Goal: Task Accomplishment & Management: Use online tool/utility

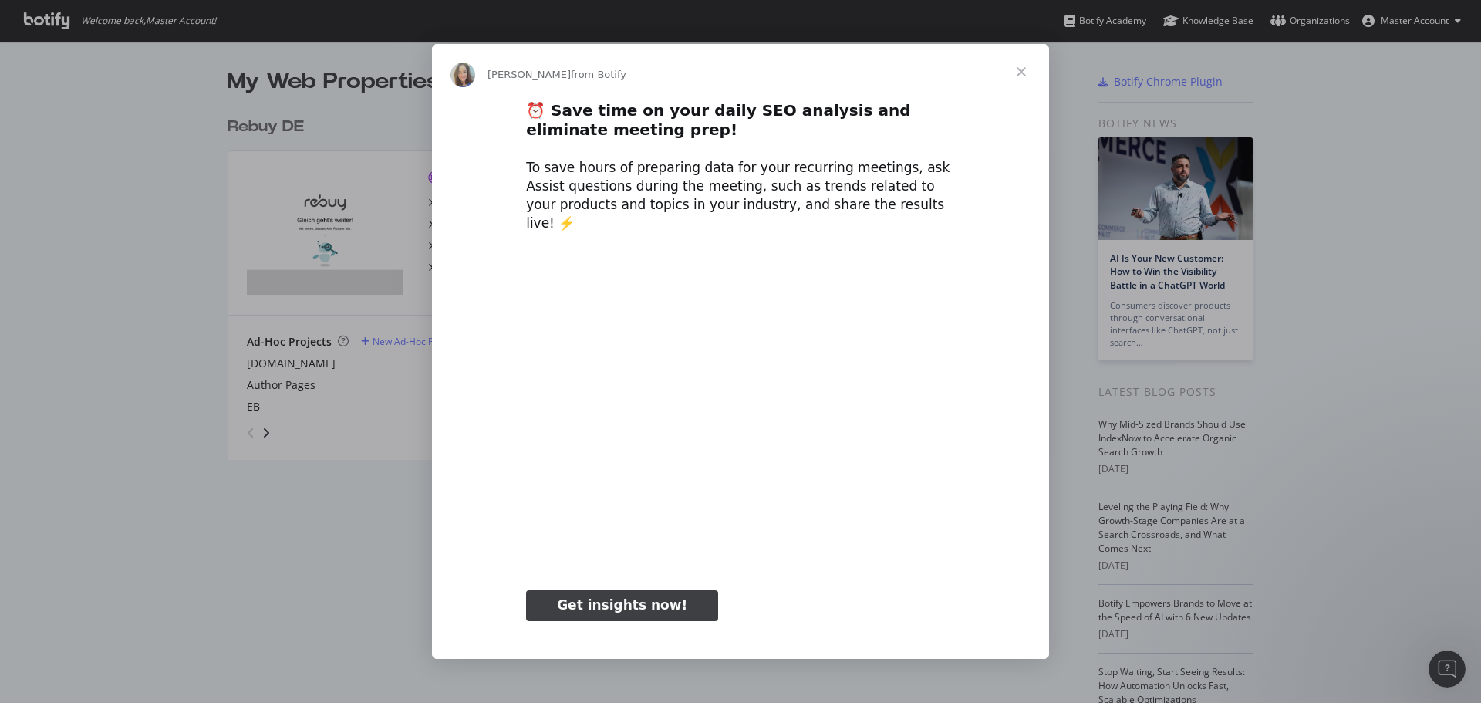
type input "2743333"
click at [1016, 79] on span "Close" at bounding box center [1021, 72] width 56 height 56
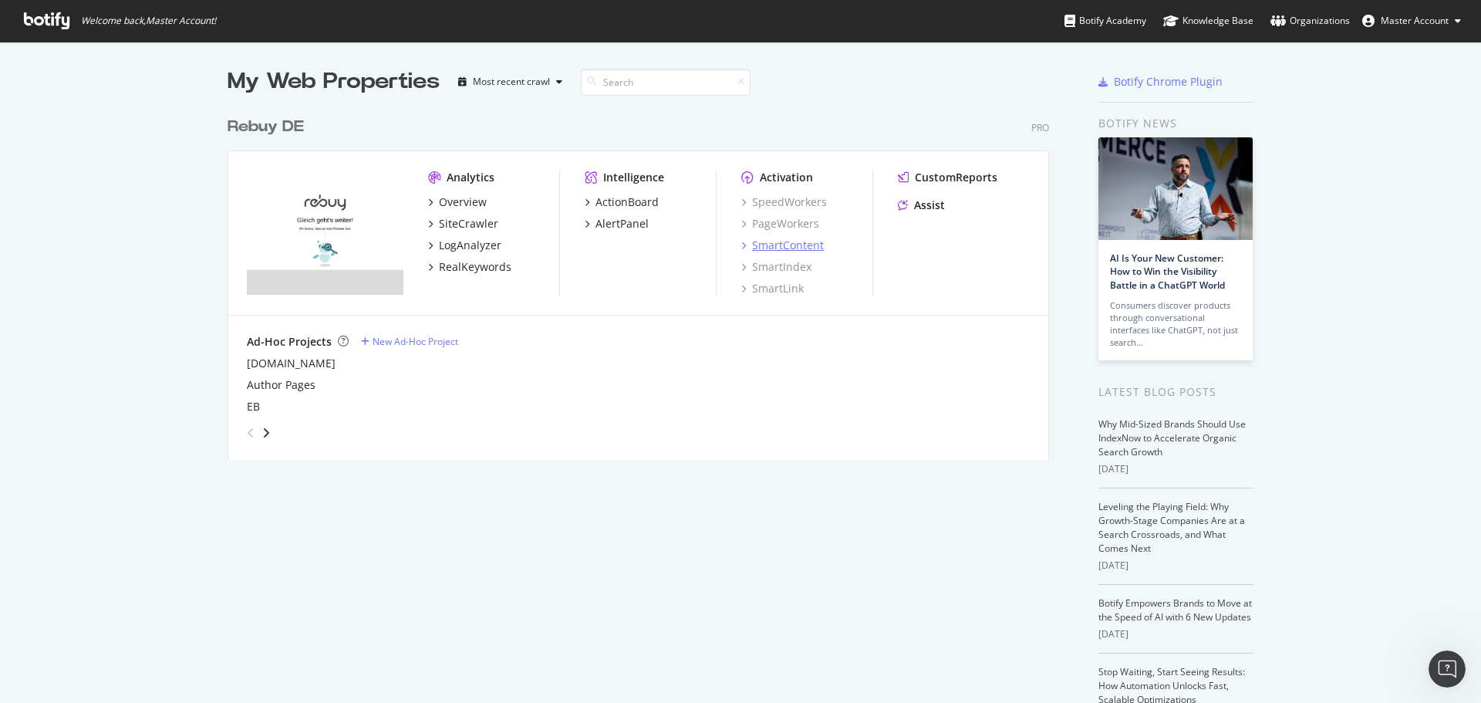
click at [768, 246] on div "SmartContent" at bounding box center [788, 245] width 72 height 15
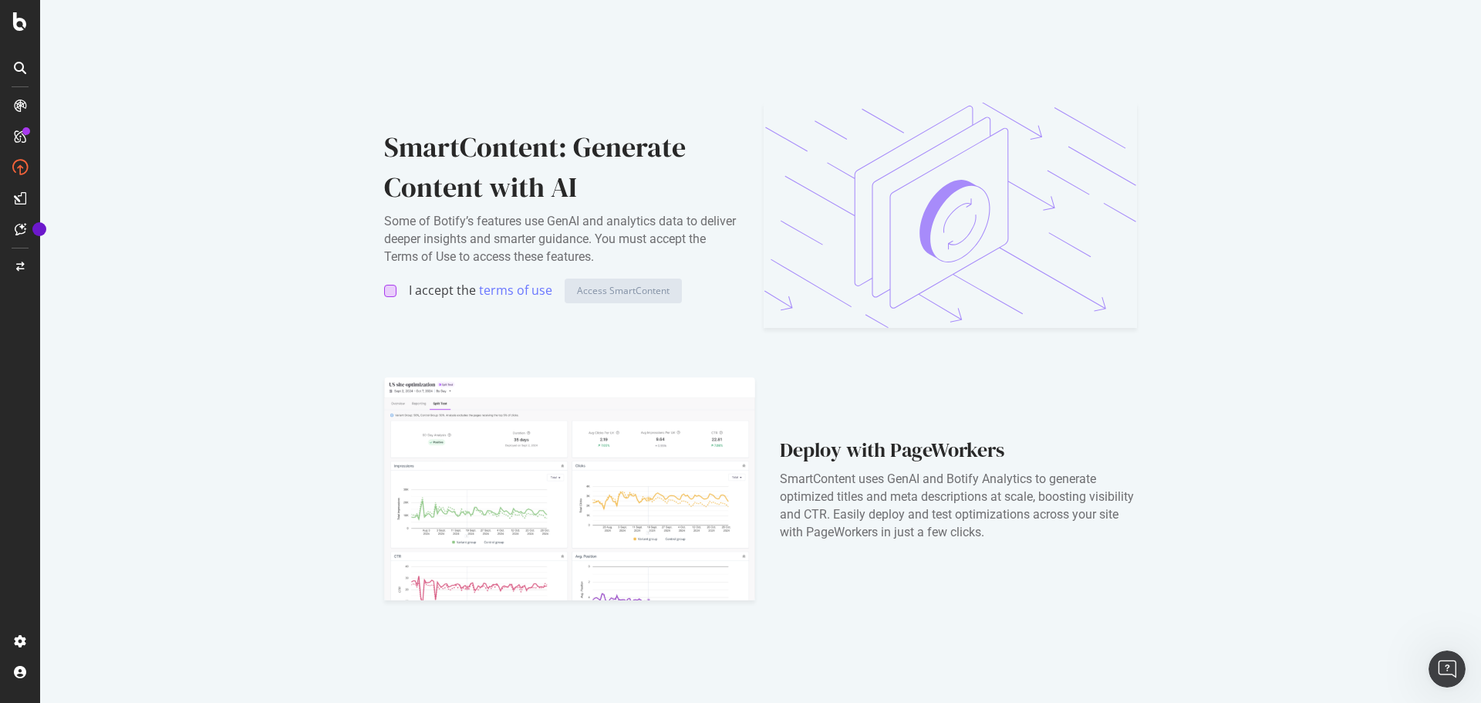
click at [393, 291] on div at bounding box center [390, 291] width 12 height 12
drag, startPoint x: 547, startPoint y: 224, endPoint x: 721, endPoint y: 201, distance: 175.7
click at [717, 199] on div "SmartContent: Generate Content with AI Some of Botify’s features use GenAI and …" at bounding box center [561, 214] width 355 height 175
click at [730, 210] on div "SmartContent: Generate Content with AI Some of Botify’s features use GenAI and …" at bounding box center [561, 214] width 355 height 175
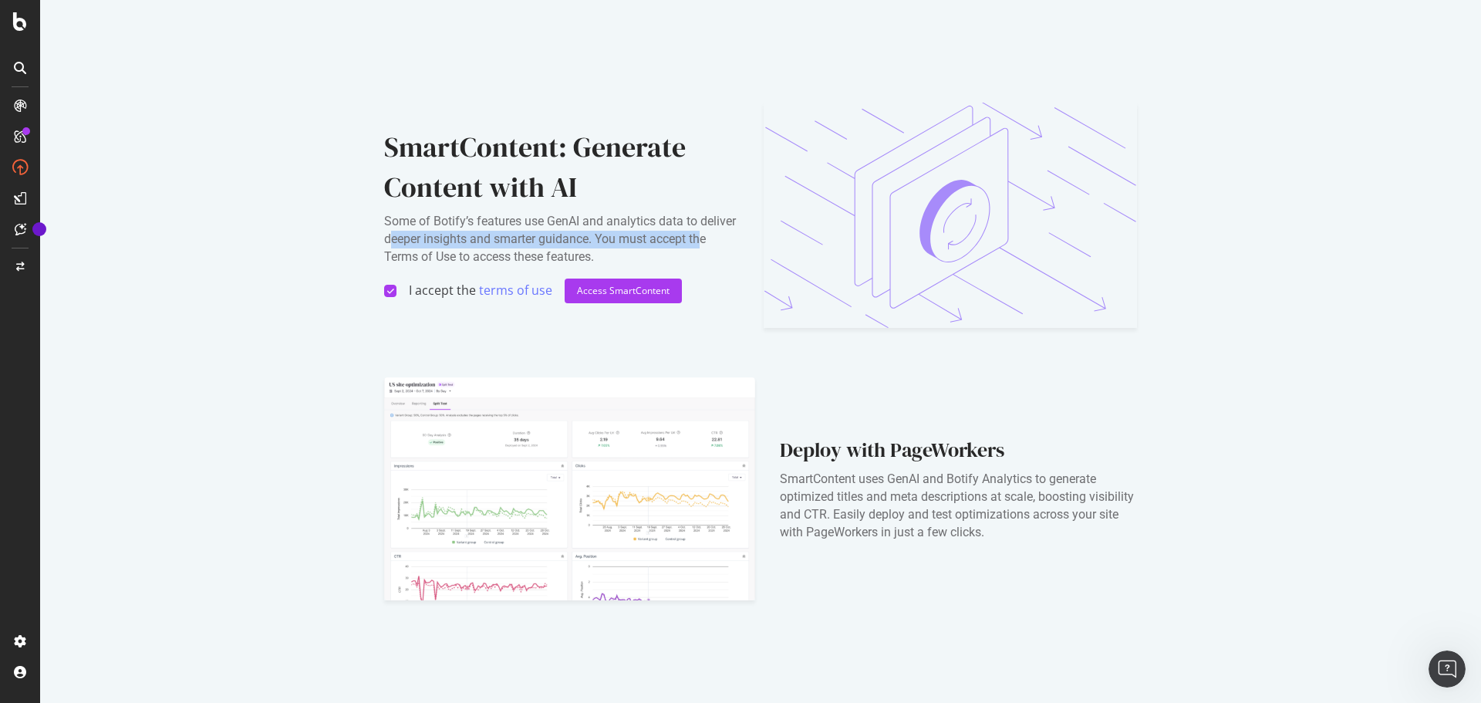
drag, startPoint x: 432, startPoint y: 242, endPoint x: 703, endPoint y: 233, distance: 270.8
click at [703, 233] on div "Some of Botify’s features use GenAI and analytics data to deliver deeper insigh…" at bounding box center [561, 239] width 355 height 53
drag, startPoint x: 402, startPoint y: 264, endPoint x: 590, endPoint y: 291, distance: 190.1
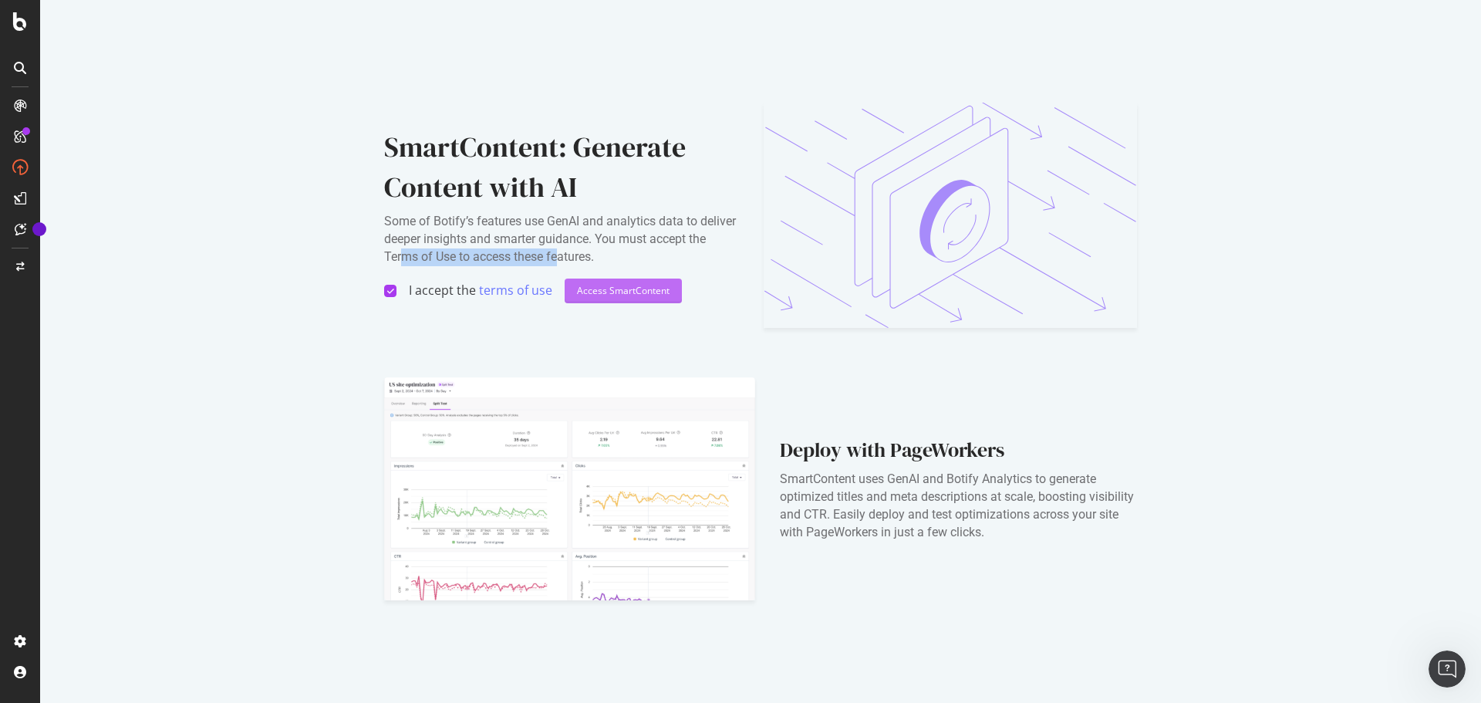
click at [560, 256] on div "Some of Botify’s features use GenAI and analytics data to deliver deeper insigh…" at bounding box center [561, 239] width 355 height 53
click at [606, 260] on div "Some of Botify’s features use GenAI and analytics data to deliver deeper insigh…" at bounding box center [561, 239] width 355 height 53
click at [612, 279] on div "Access SmartContent" at bounding box center [623, 290] width 93 height 23
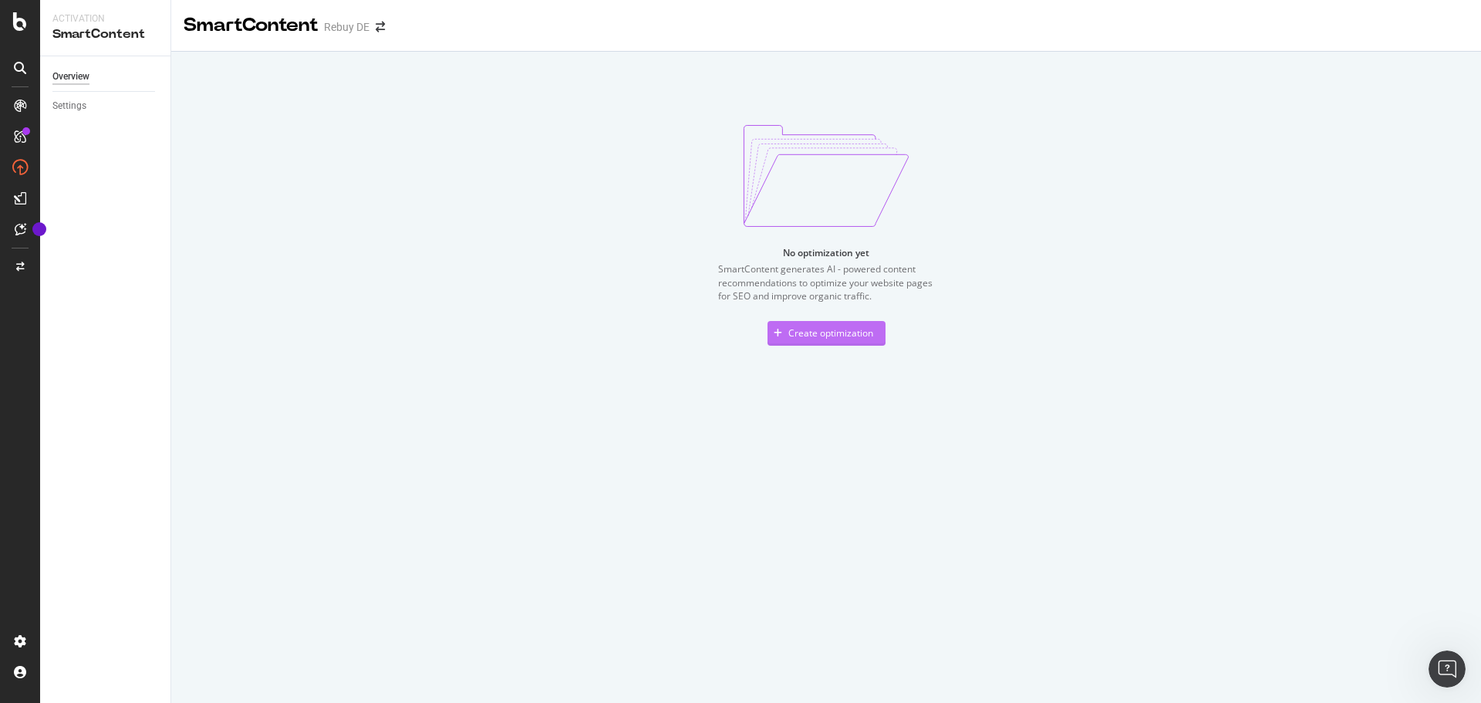
click at [820, 333] on div "Create optimization" at bounding box center [830, 332] width 85 height 13
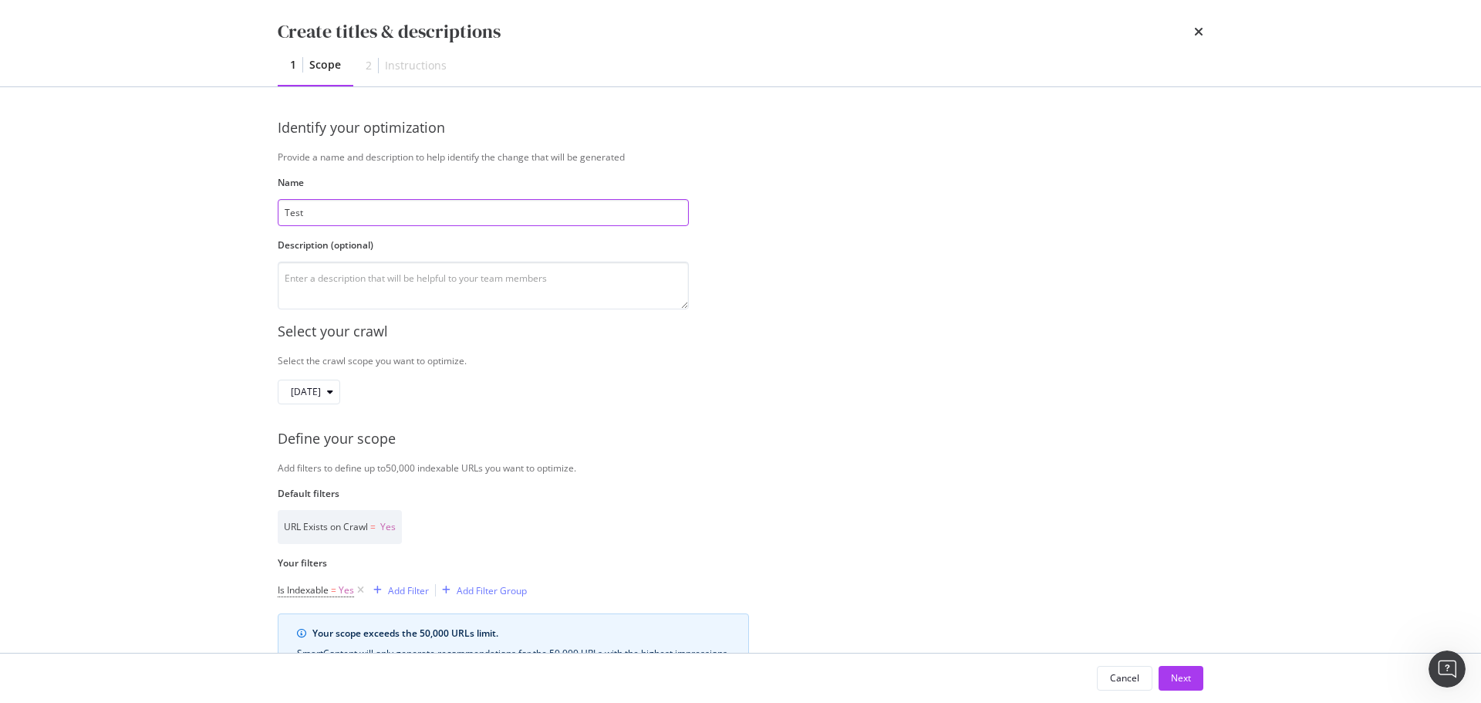
type input "Test"
click at [356, 295] on textarea "modal" at bounding box center [483, 285] width 411 height 48
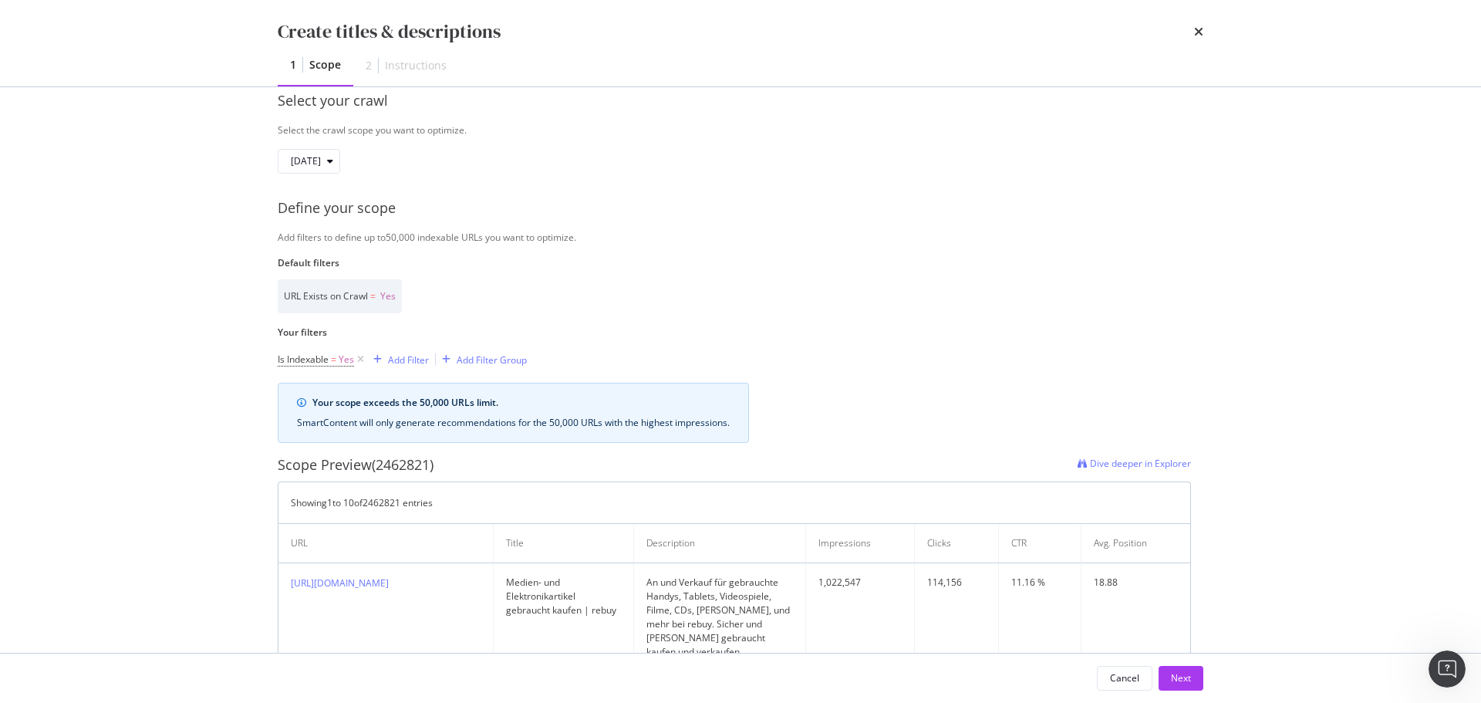
scroll to position [231, 0]
click at [399, 361] on div "Add Filter" at bounding box center [408, 358] width 41 height 13
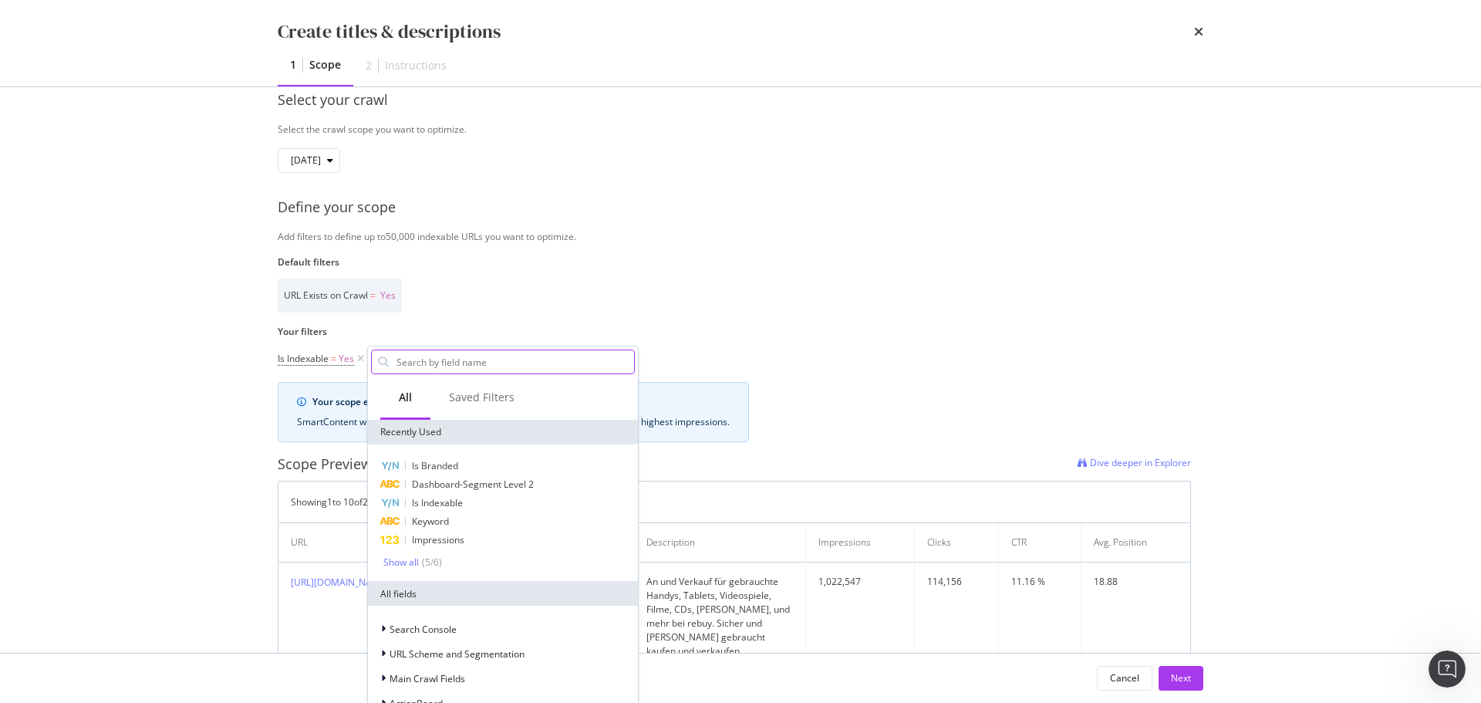
click at [430, 359] on input "Name" at bounding box center [514, 361] width 239 height 23
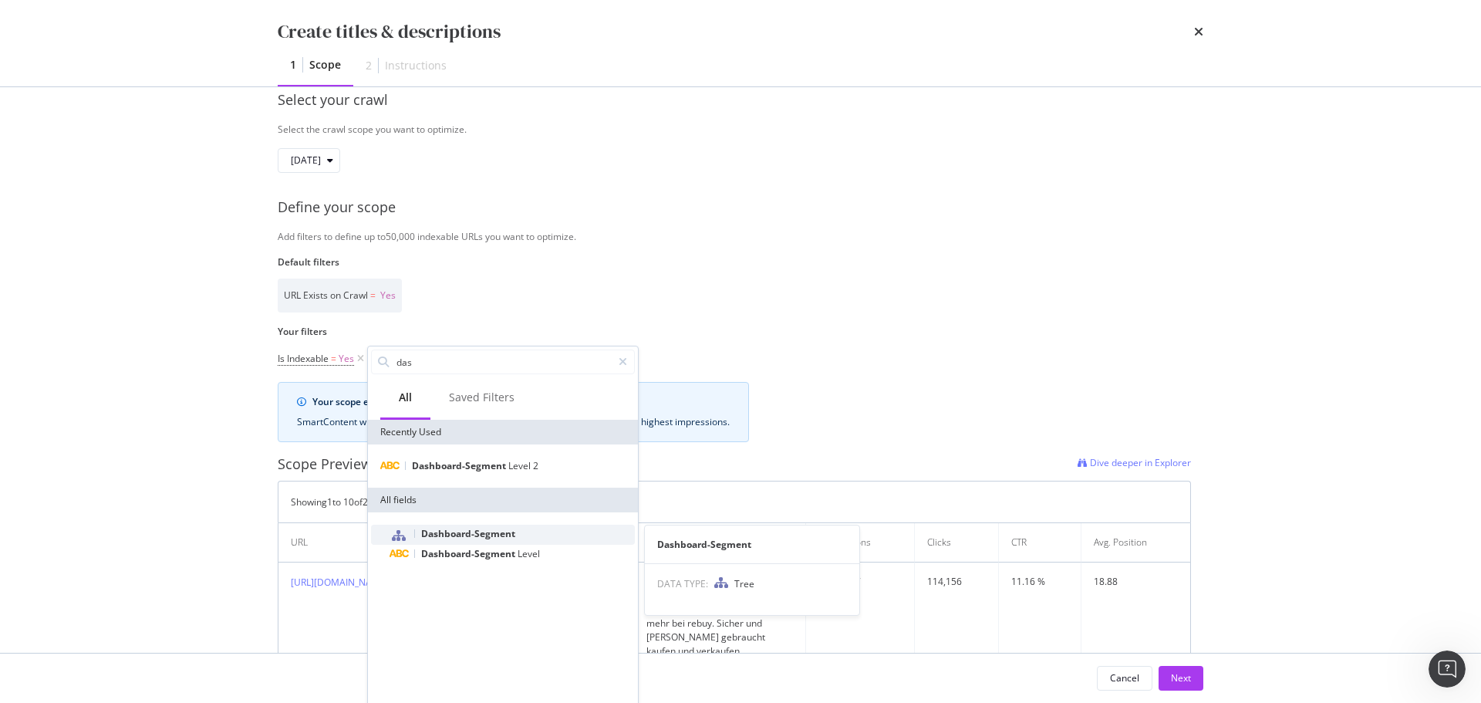
type input "das"
click at [442, 536] on span "Dashboard-Segment" at bounding box center [468, 533] width 94 height 13
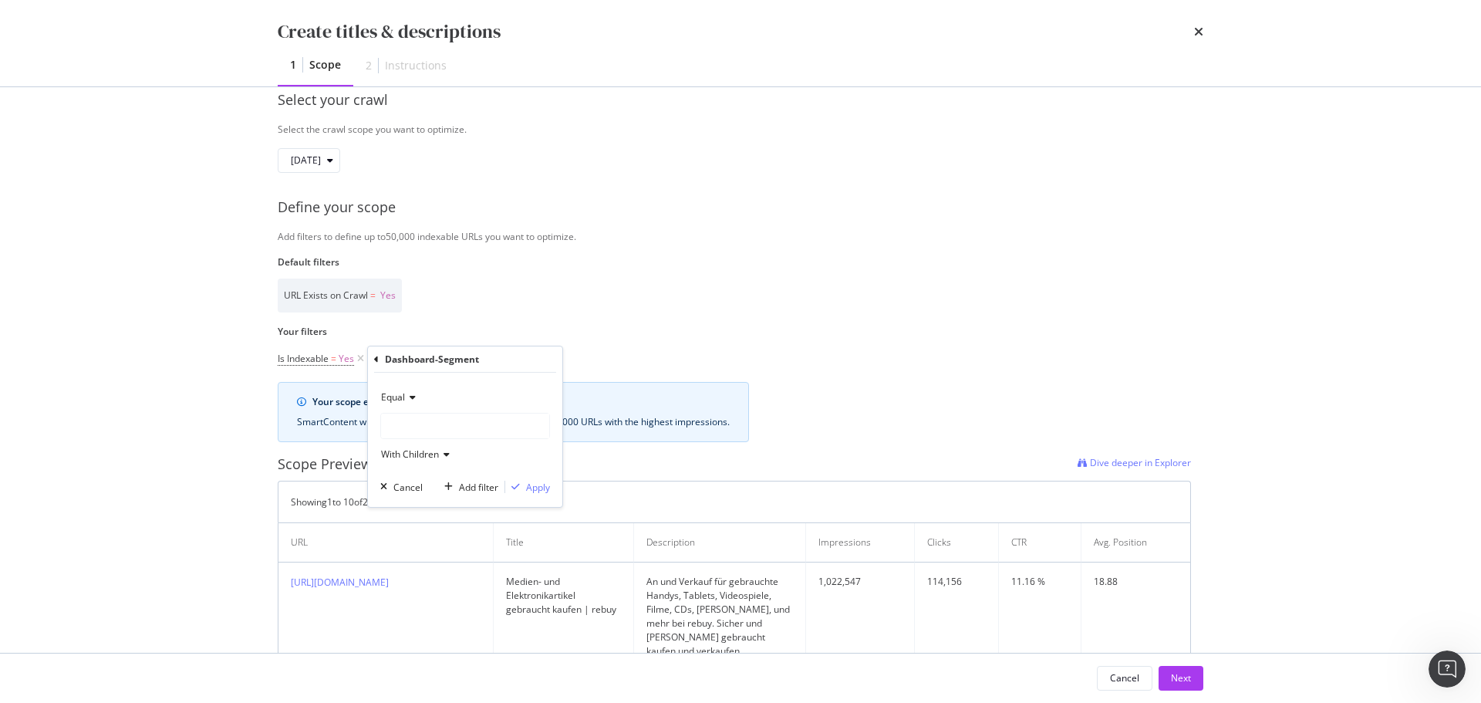
click at [403, 402] on span "Equal" at bounding box center [393, 396] width 24 height 13
click at [427, 395] on div "Equal" at bounding box center [465, 397] width 170 height 25
click at [420, 413] on div "modal" at bounding box center [465, 425] width 168 height 25
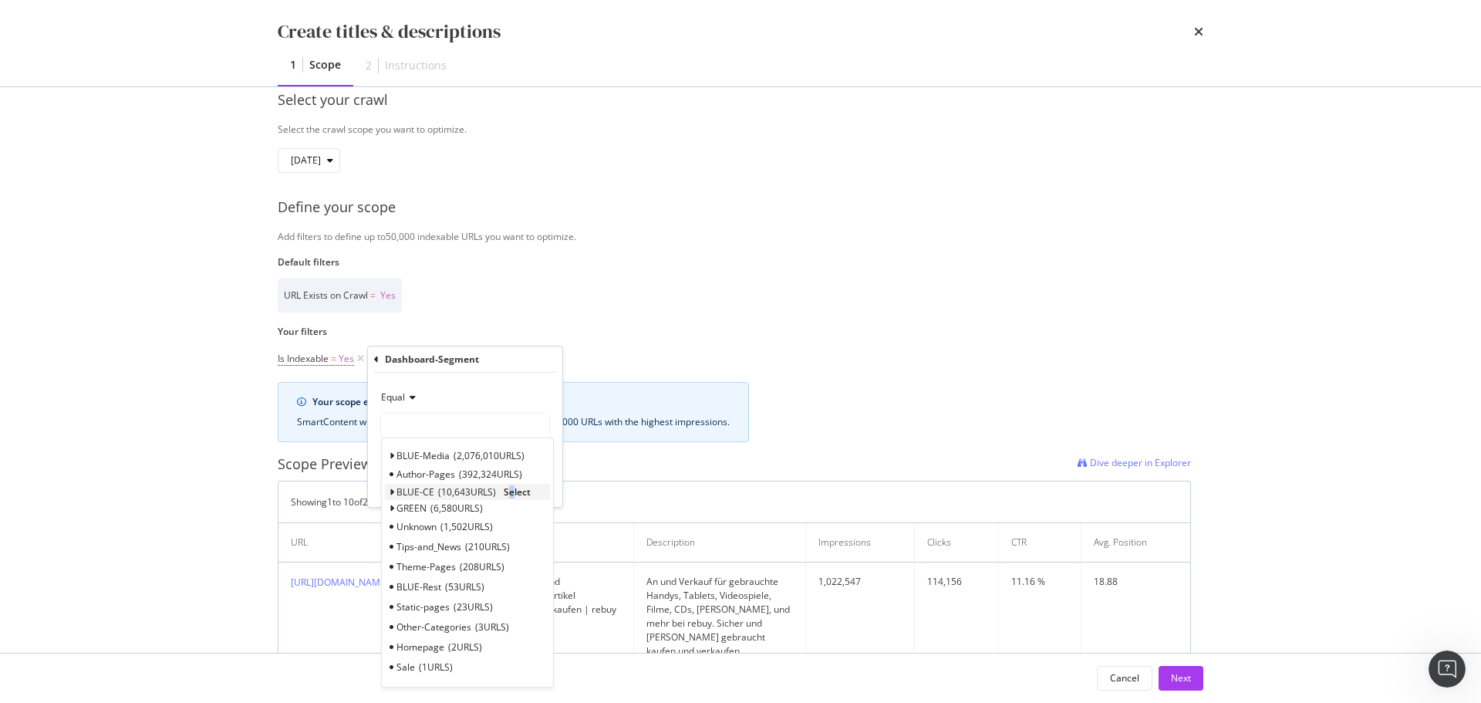
click at [512, 497] on span "Select" at bounding box center [517, 491] width 27 height 13
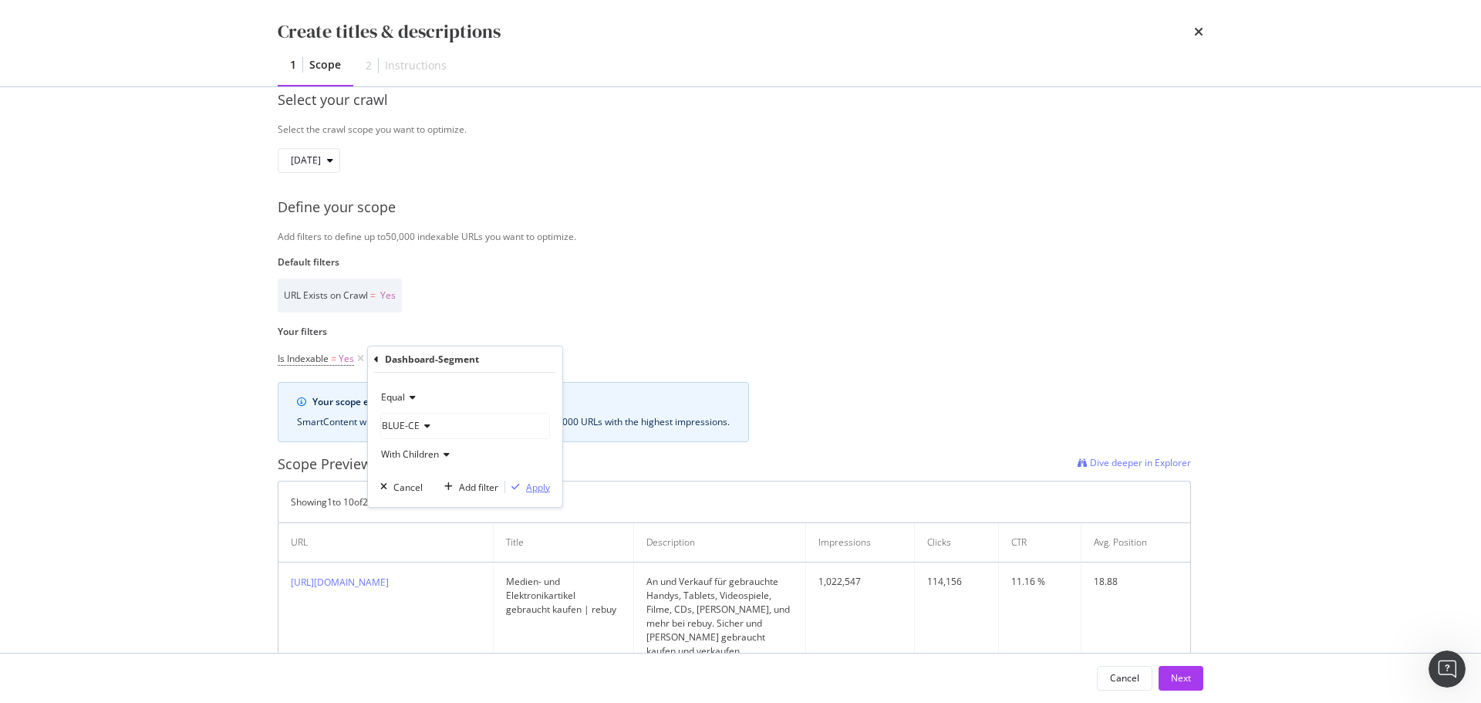
click at [529, 490] on div "Apply" at bounding box center [538, 486] width 24 height 13
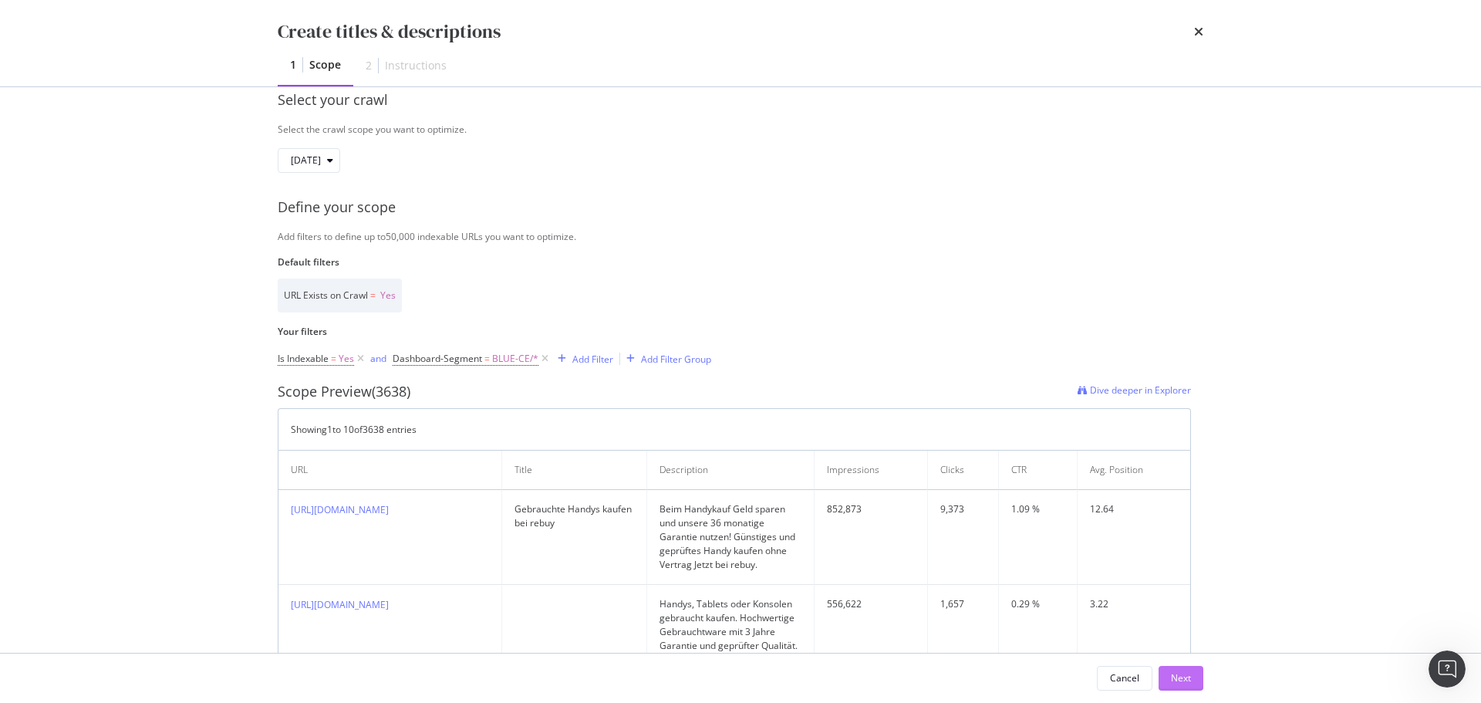
click at [1174, 676] on div "Next" at bounding box center [1181, 677] width 20 height 13
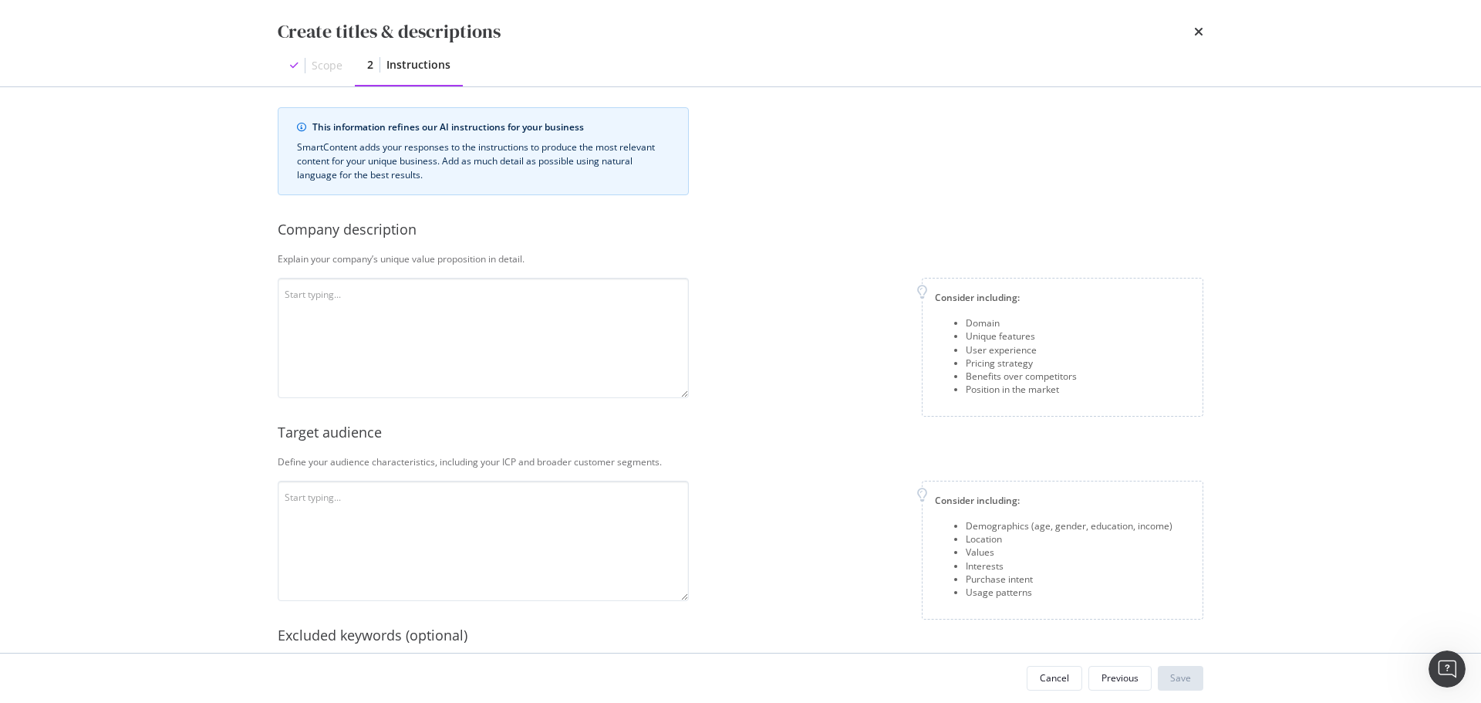
scroll to position [0, 0]
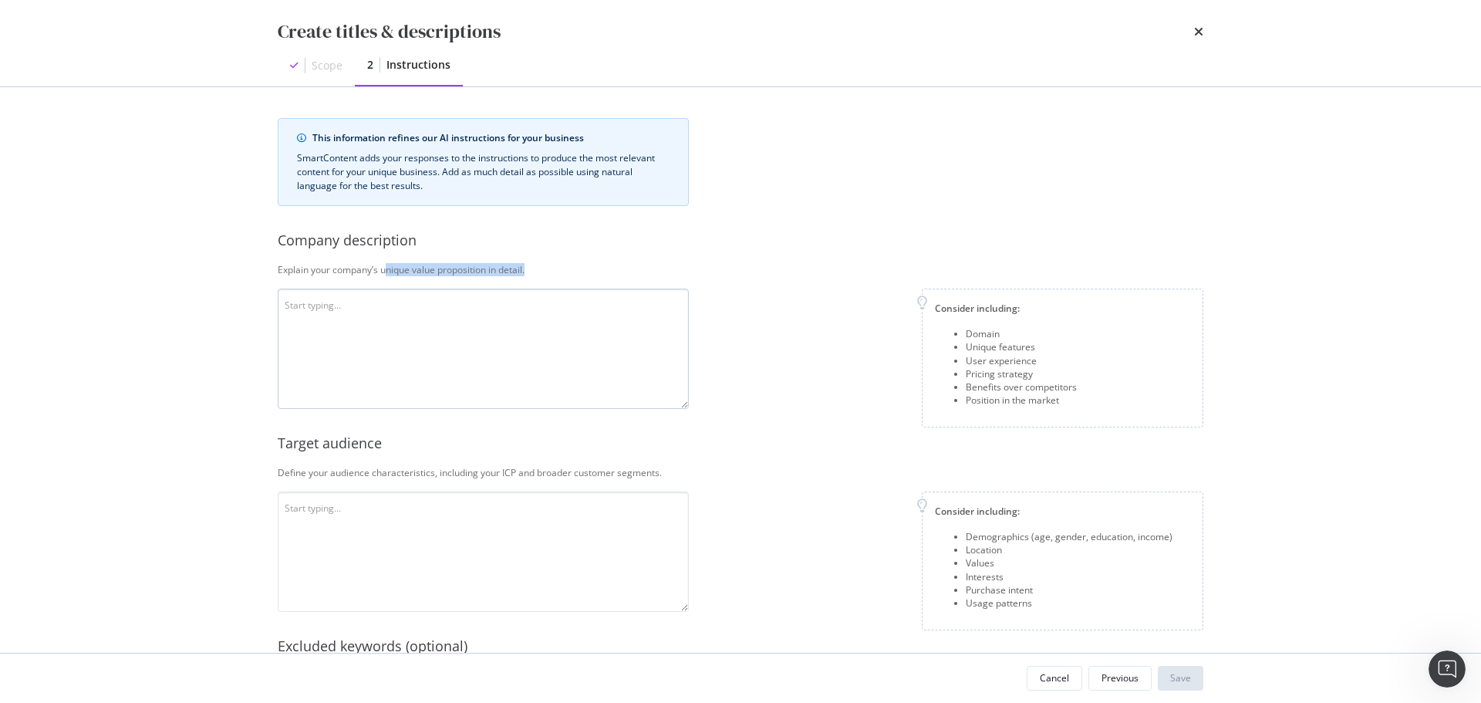
drag, startPoint x: 388, startPoint y: 274, endPoint x: 517, endPoint y: 297, distance: 131.6
click at [517, 297] on div "This information refines our AI instructions for your business SmartContent add…" at bounding box center [740, 531] width 925 height 826
click at [1073, 678] on button "Cancel" at bounding box center [1054, 678] width 56 height 25
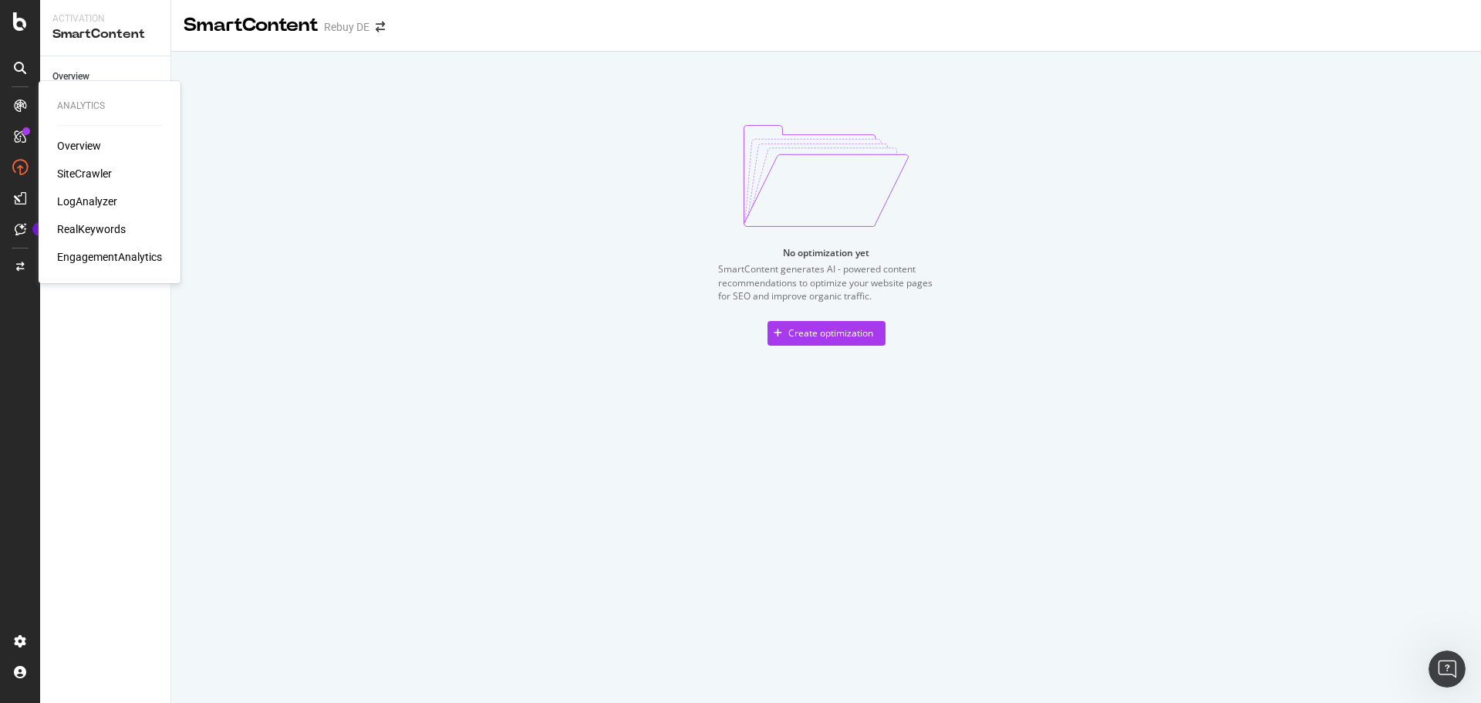
click at [83, 170] on div "SiteCrawler" at bounding box center [84, 173] width 55 height 15
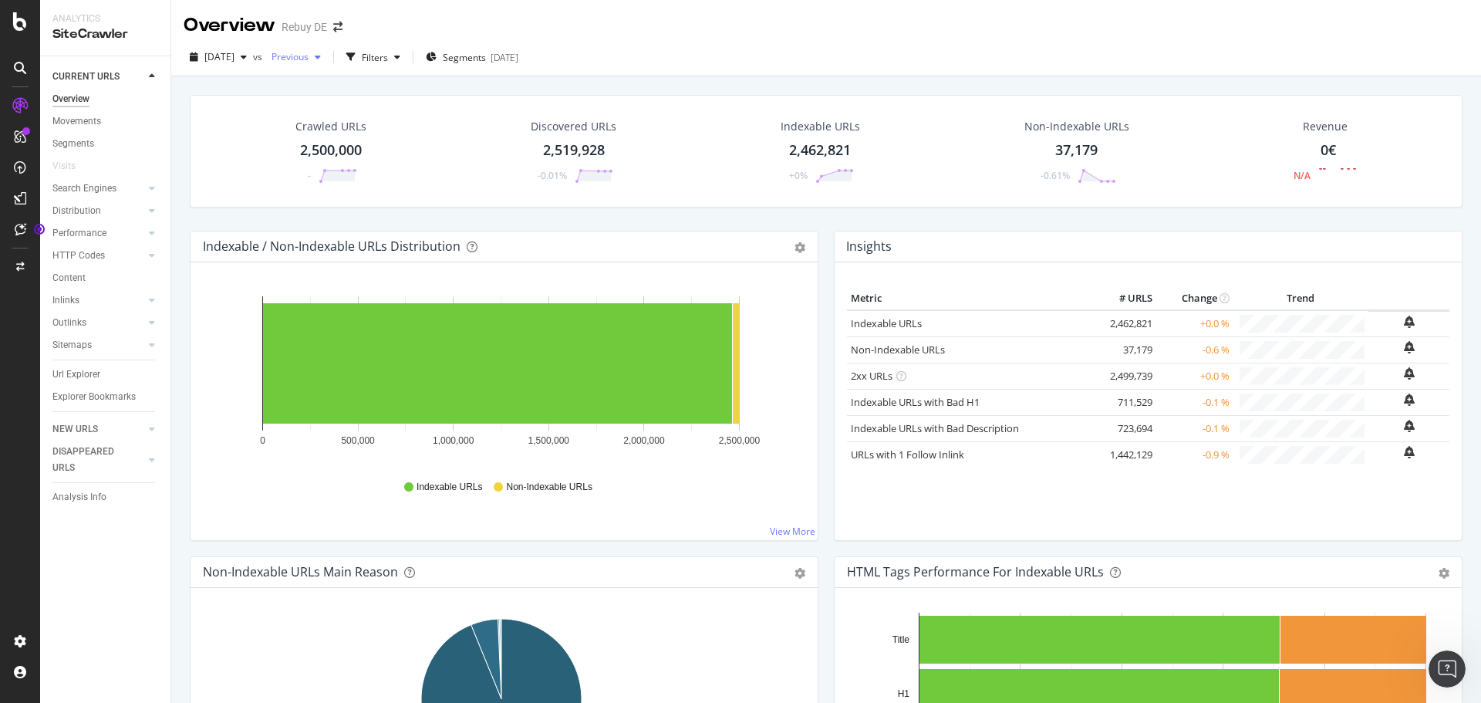
click at [308, 61] on span "Previous" at bounding box center [286, 56] width 43 height 13
click at [355, 136] on div "[DATE]" at bounding box center [337, 138] width 83 height 14
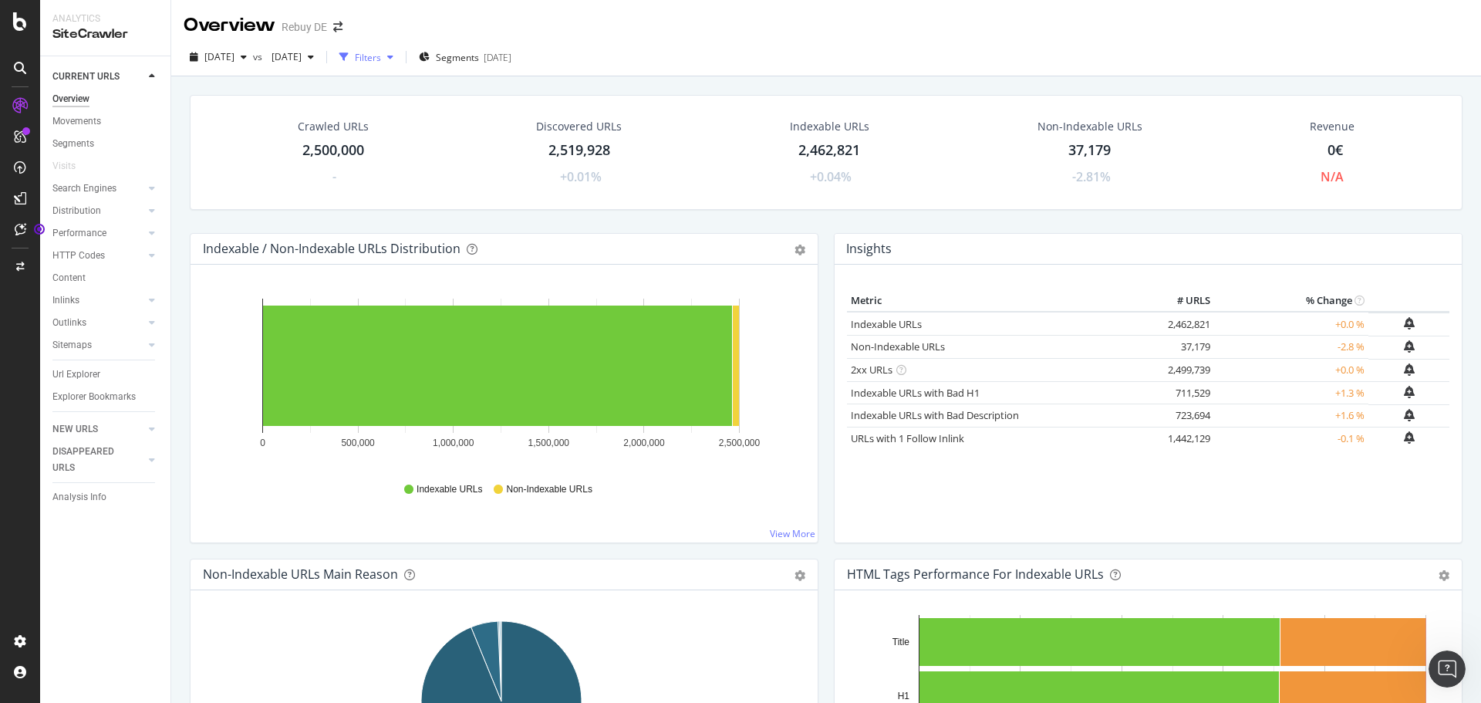
click at [355, 56] on div "button" at bounding box center [344, 57] width 22 height 22
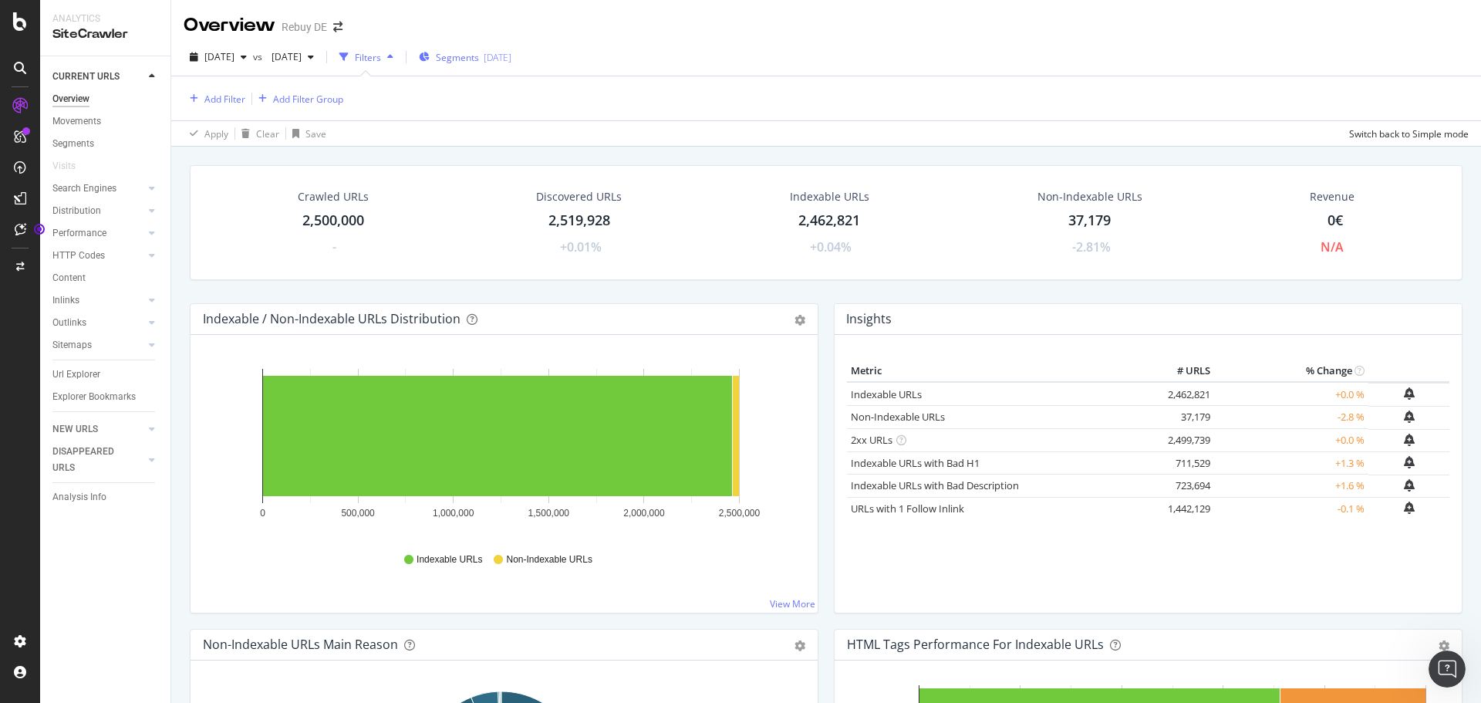
click at [511, 66] on div "Segments [DATE]" at bounding box center [465, 56] width 93 height 23
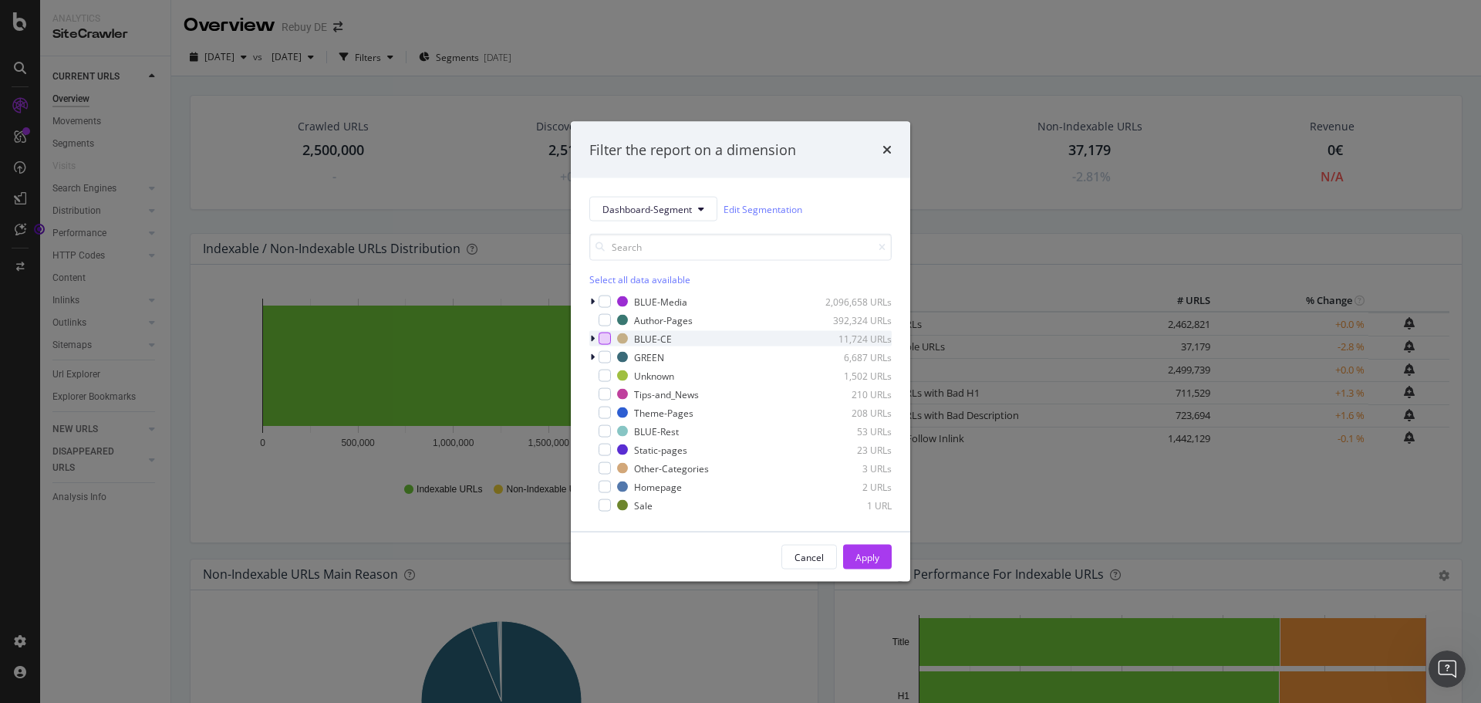
click at [606, 333] on div "modal" at bounding box center [604, 338] width 12 height 12
click at [878, 548] on div "Apply" at bounding box center [867, 556] width 24 height 23
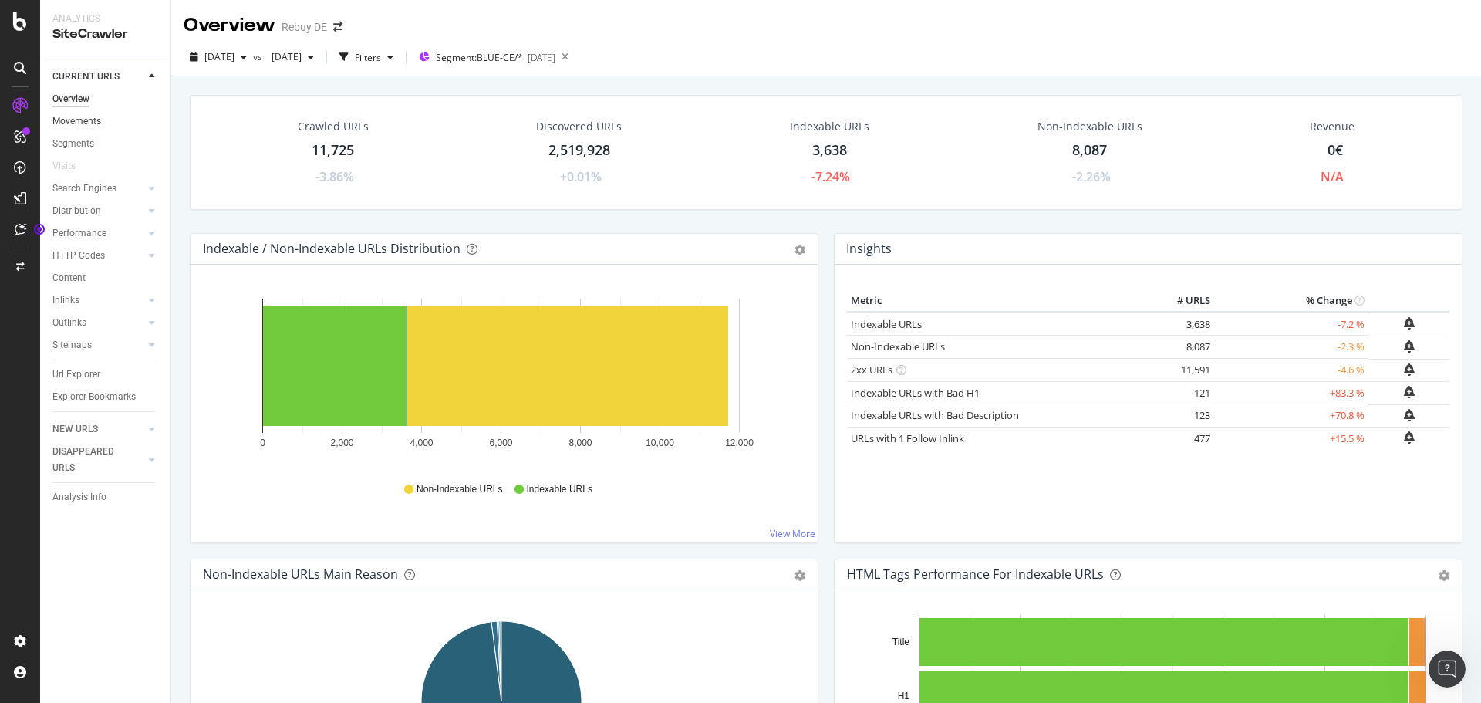
click at [102, 125] on link "Movements" at bounding box center [105, 121] width 107 height 16
